Goal: Information Seeking & Learning: Learn about a topic

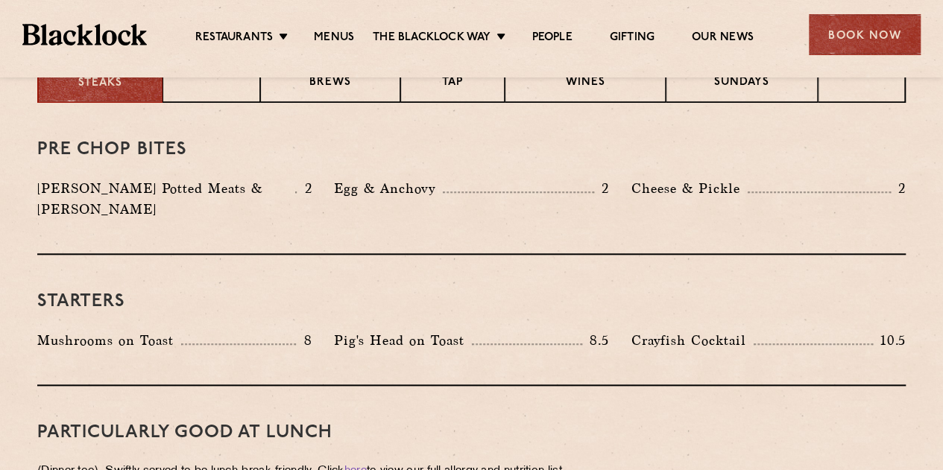
scroll to position [582, 0]
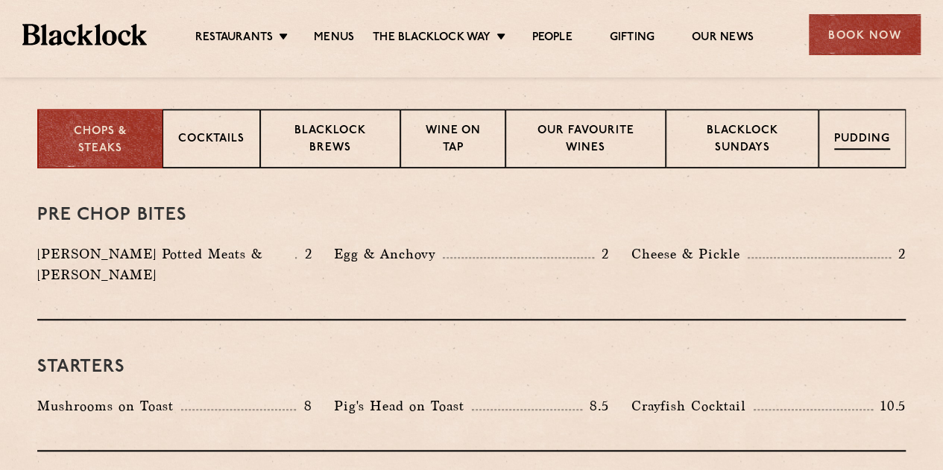
click at [840, 146] on p "Pudding" at bounding box center [862, 140] width 56 height 19
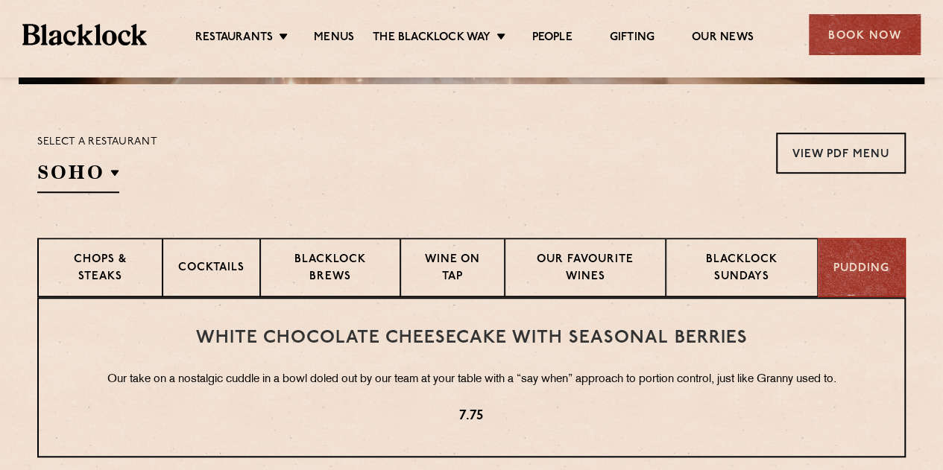
scroll to position [461, 0]
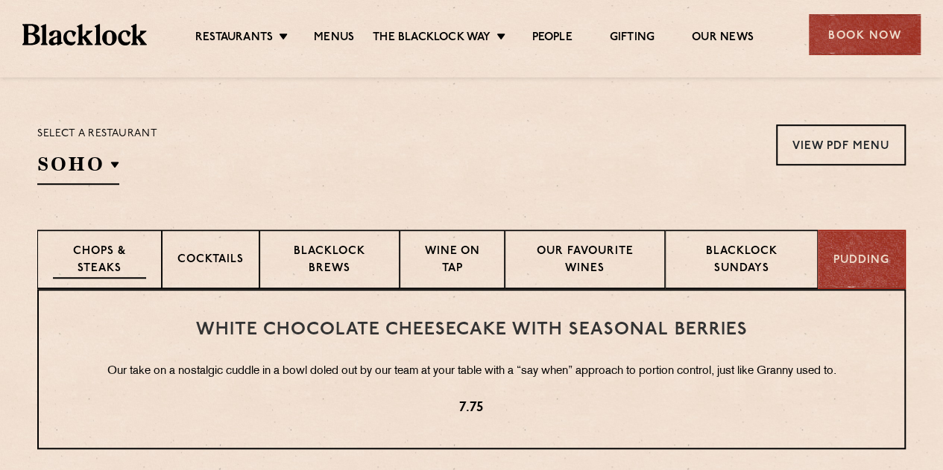
click at [112, 242] on div "Chops & Steaks" at bounding box center [99, 260] width 125 height 60
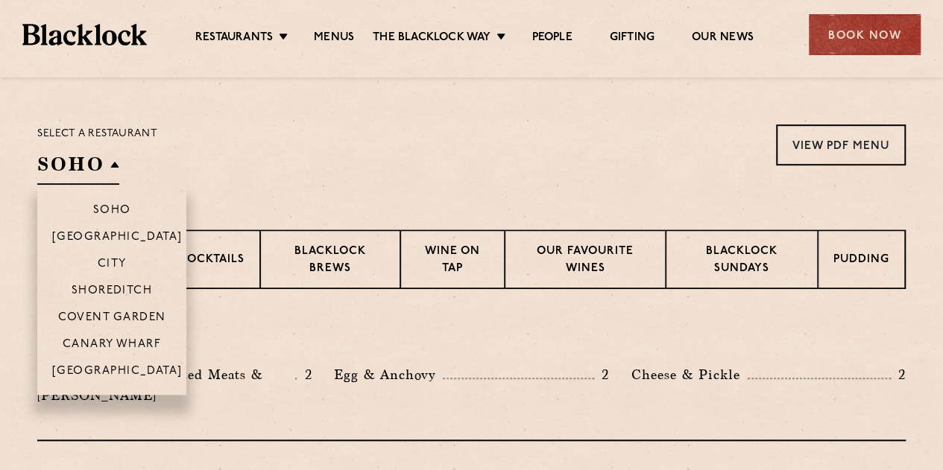
click at [116, 365] on p "[GEOGRAPHIC_DATA]" at bounding box center [117, 372] width 130 height 15
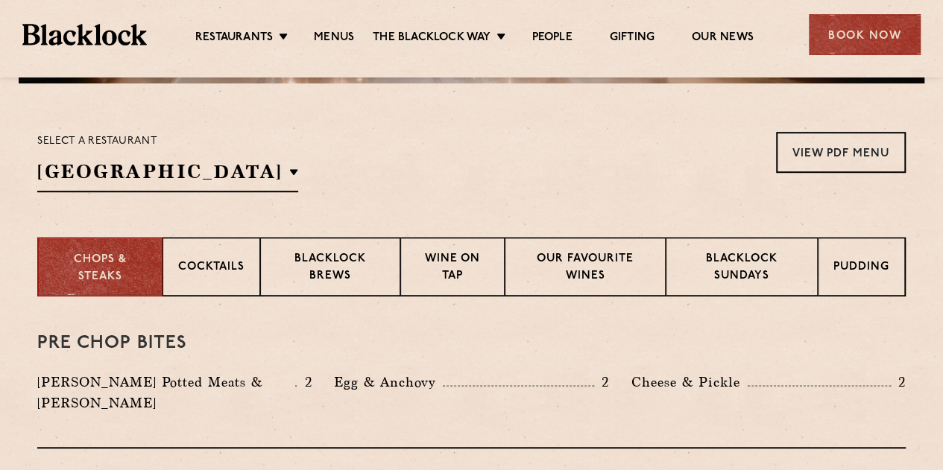
scroll to position [535, 0]
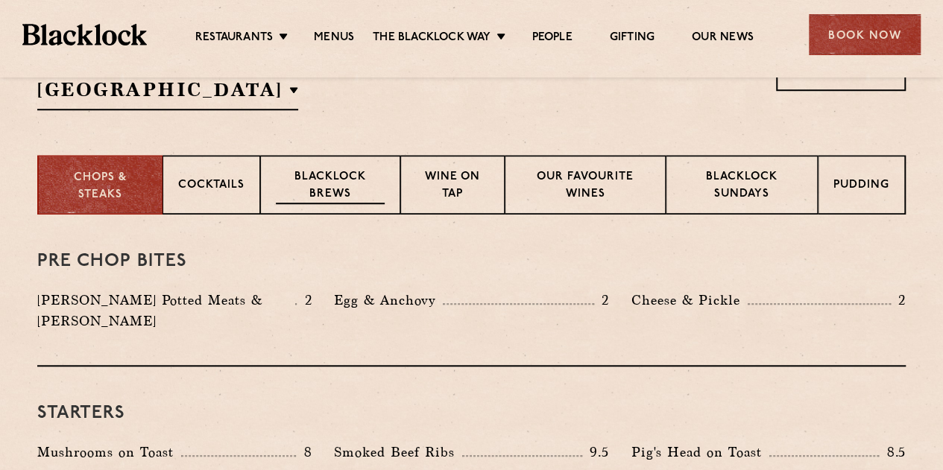
click at [329, 186] on p "Blacklock Brews" at bounding box center [330, 186] width 109 height 35
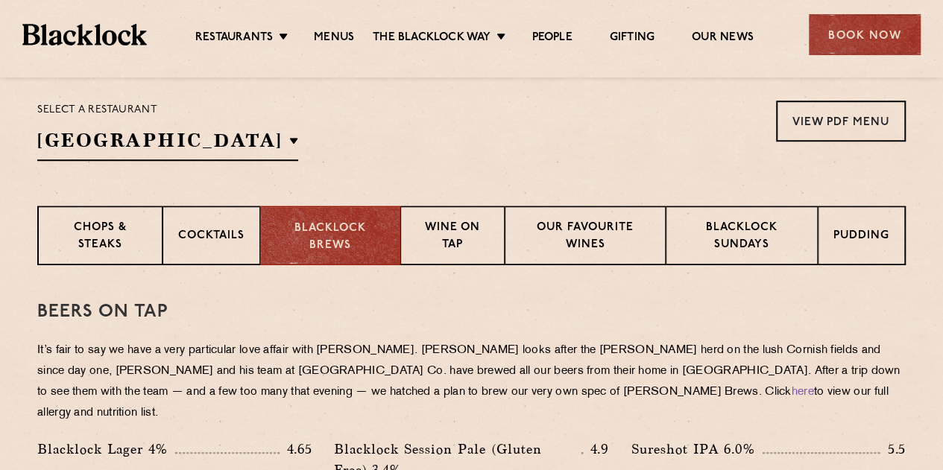
scroll to position [461, 0]
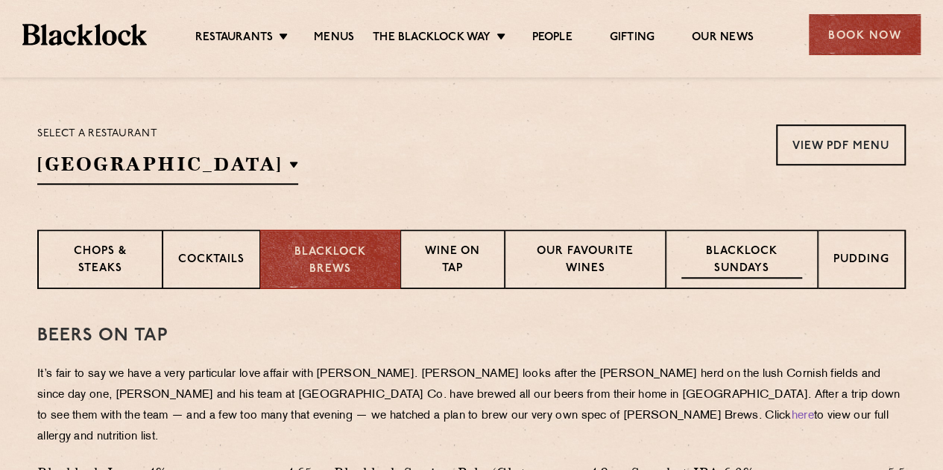
click at [701, 265] on p "Blacklock Sundays" at bounding box center [741, 261] width 121 height 35
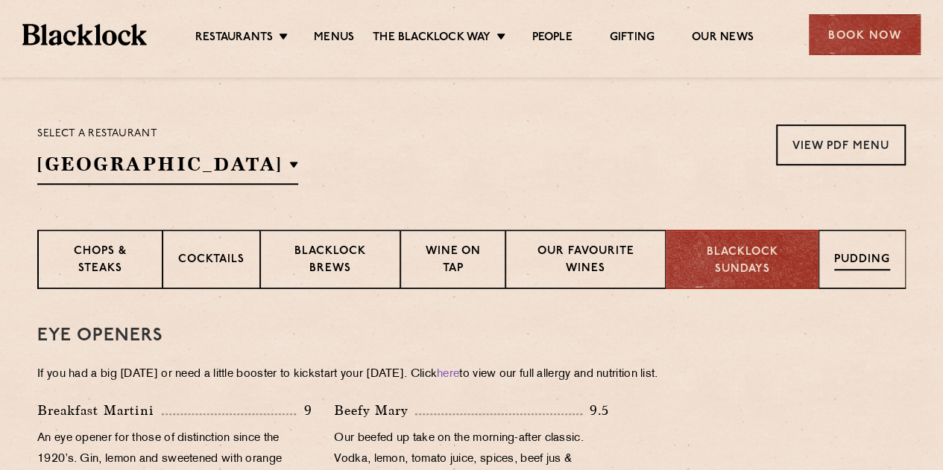
click at [851, 269] on p "Pudding" at bounding box center [862, 261] width 56 height 19
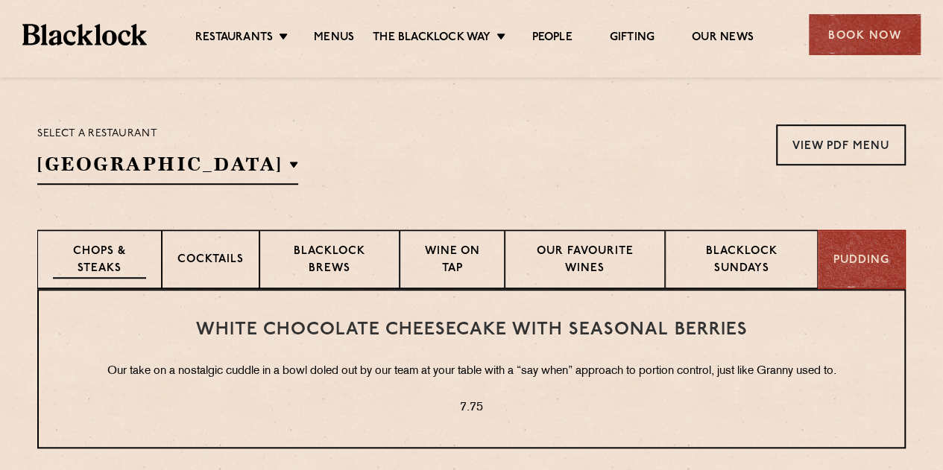
click at [70, 264] on p "Chops & Steaks" at bounding box center [99, 261] width 93 height 35
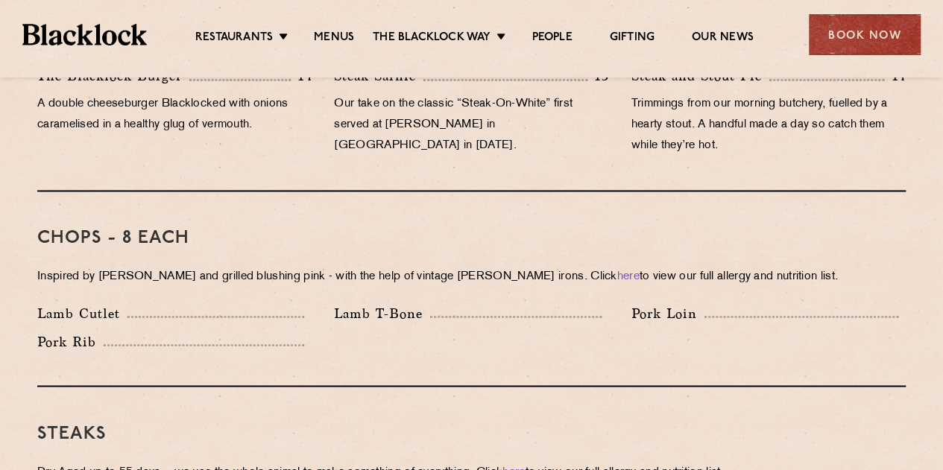
scroll to position [1132, 0]
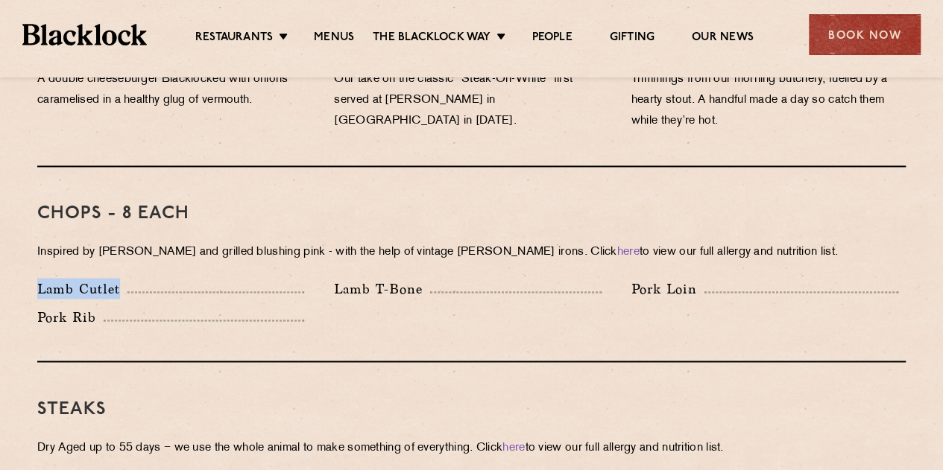
drag, startPoint x: 40, startPoint y: 266, endPoint x: 117, endPoint y: 269, distance: 76.9
click at [117, 278] on p "Lamb Cutlet" at bounding box center [82, 288] width 90 height 21
copy p "Lamb Cutlet"
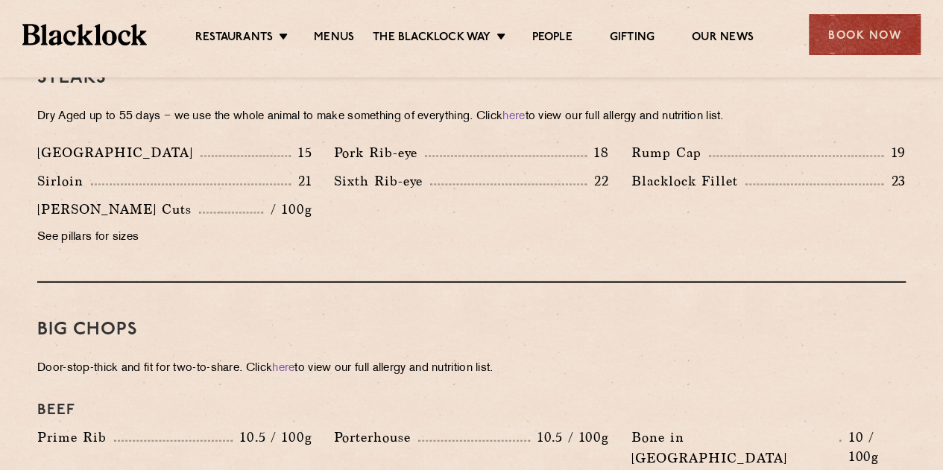
scroll to position [1430, 0]
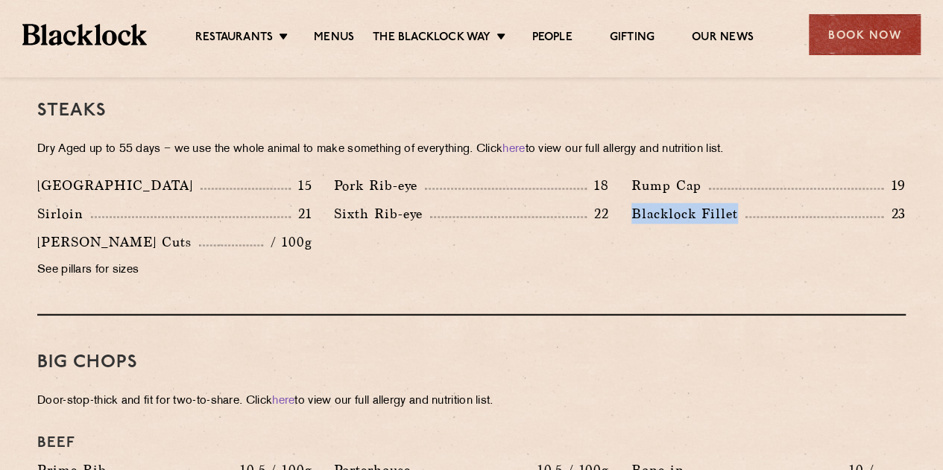
drag, startPoint x: 633, startPoint y: 193, endPoint x: 734, endPoint y: 194, distance: 101.4
click at [734, 204] on p "Blacklock Fillet" at bounding box center [689, 214] width 114 height 21
copy p "Blacklock Fillet"
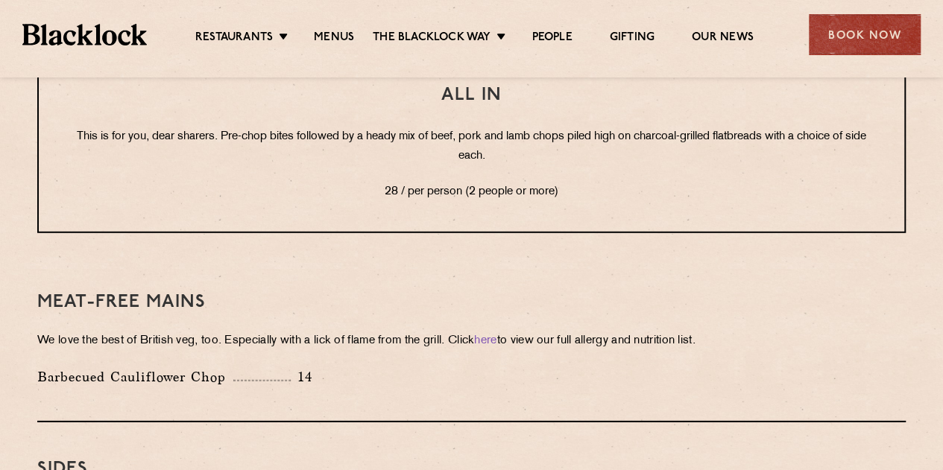
scroll to position [2027, 0]
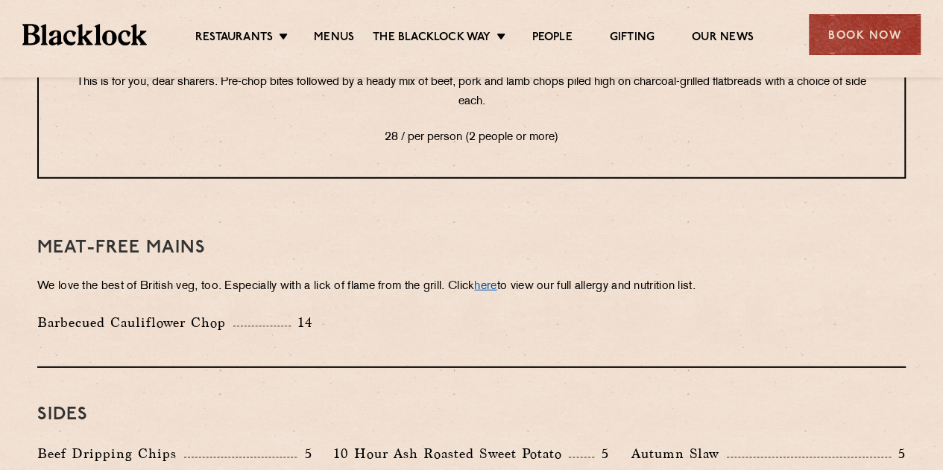
click at [497, 281] on link "here" at bounding box center [485, 286] width 22 height 11
